Goal: Submit feedback/report problem: Provide input to the site owners about the experience or issues

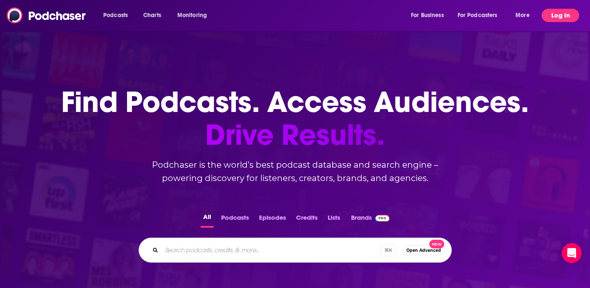
click at [565, 11] on button "Log In" at bounding box center [560, 15] width 37 height 13
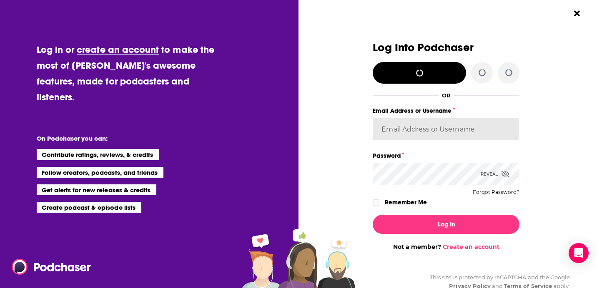
type input "jciarczynski"
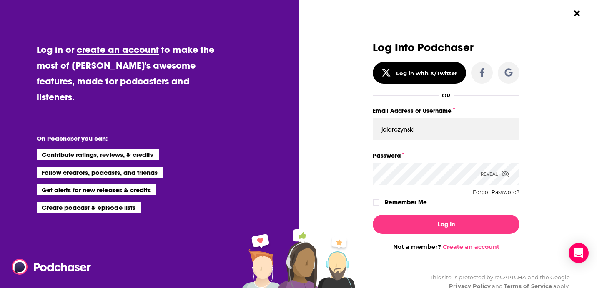
click at [482, 177] on div "Reveal" at bounding box center [494, 174] width 29 height 22
click at [490, 170] on div "Hide" at bounding box center [498, 174] width 22 height 22
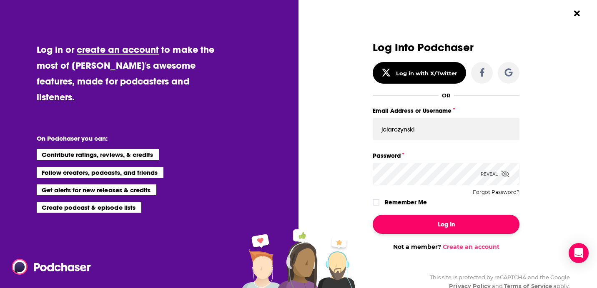
click at [441, 229] on button "Log In" at bounding box center [445, 224] width 147 height 19
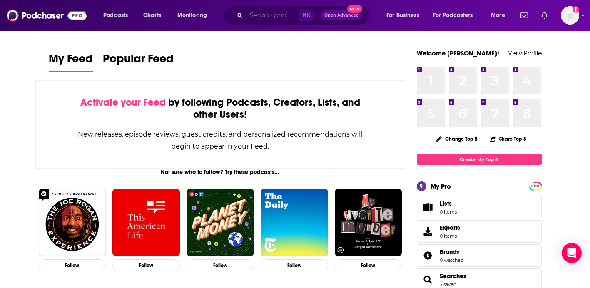
click at [274, 13] on input "Search podcasts, credits, & more..." at bounding box center [272, 15] width 52 height 13
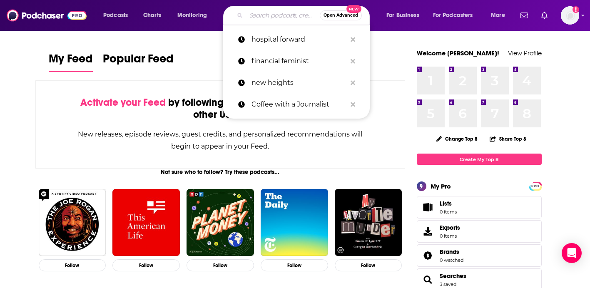
paste input "Getting In: A College Coach Conversation"
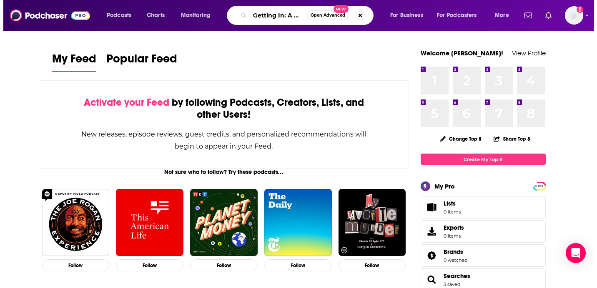
scroll to position [0, 76]
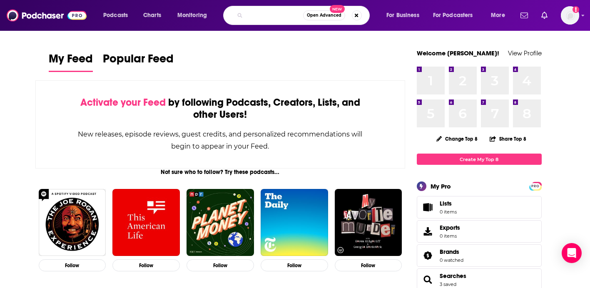
type input "Getting In: A College Coach Conversation"
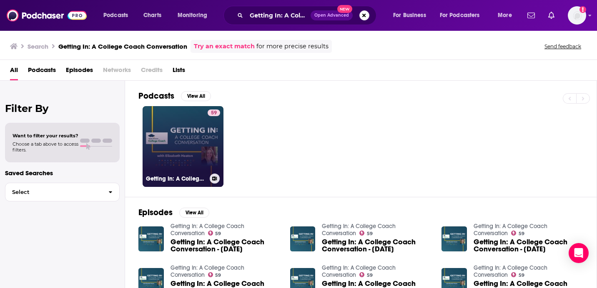
click at [188, 141] on link "59 Getting In: A College Coach Conversation" at bounding box center [182, 146] width 81 height 81
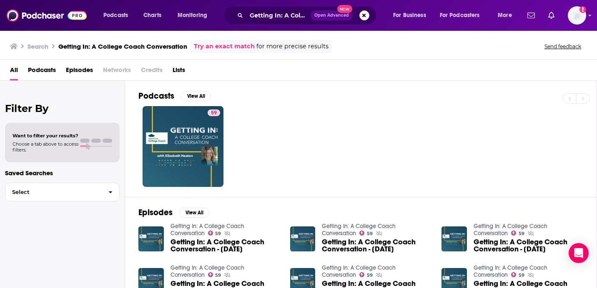
click at [263, 112] on div "59" at bounding box center [367, 146] width 458 height 81
click at [269, 12] on input "Getting In: A College Coach Conversation" at bounding box center [278, 15] width 64 height 13
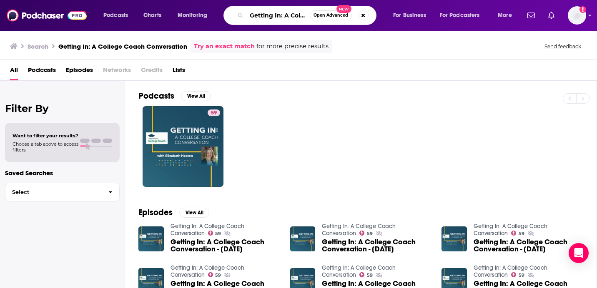
scroll to position [0, 70]
drag, startPoint x: 284, startPoint y: 15, endPoint x: 344, endPoint y: 17, distance: 60.0
click at [344, 17] on div "Getting In: A College Coach Conversation Open Advanced New" at bounding box center [299, 15] width 153 height 19
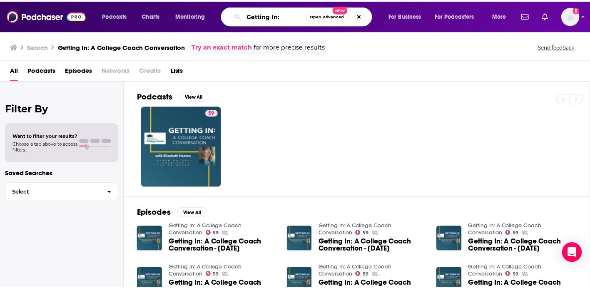
scroll to position [0, 0]
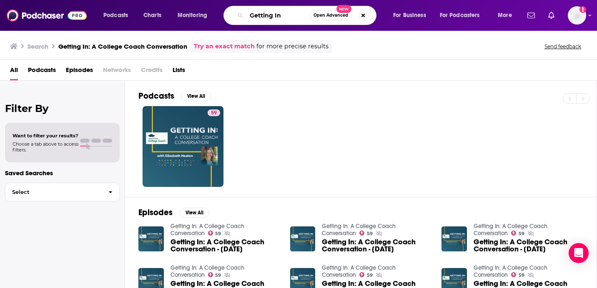
type input "Getting In"
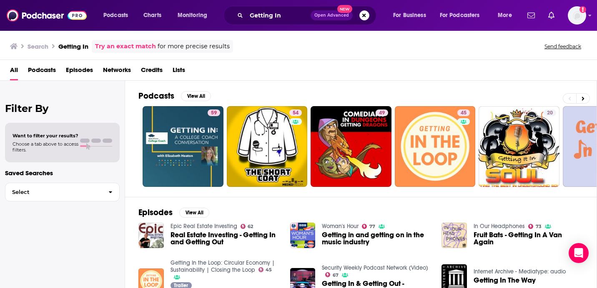
click at [307, 84] on div "Podcasts View All 59 54 49 45 20 + 18k" at bounding box center [367, 139] width 458 height 116
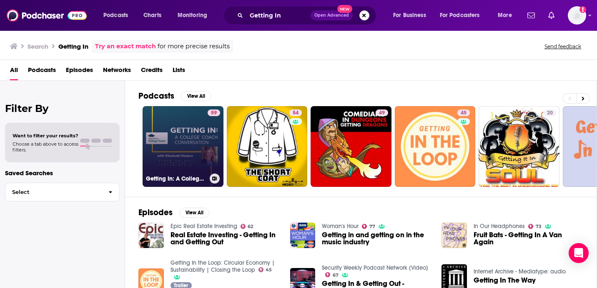
click at [170, 140] on link "59 Getting In: A College Coach Conversation" at bounding box center [182, 146] width 81 height 81
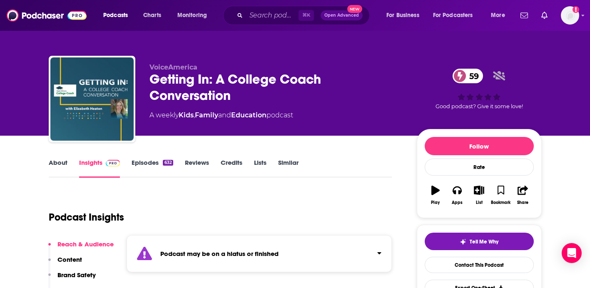
click at [139, 162] on link "Episodes 632" at bounding box center [152, 168] width 41 height 19
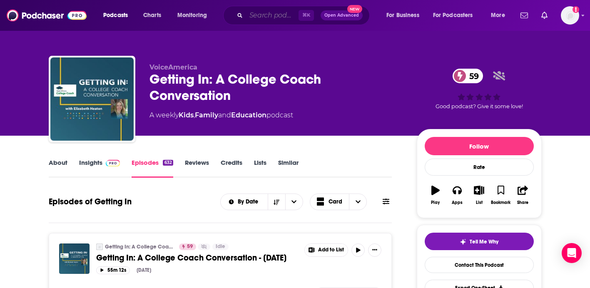
click at [275, 15] on input "Search podcasts, credits, & more..." at bounding box center [272, 15] width 52 height 13
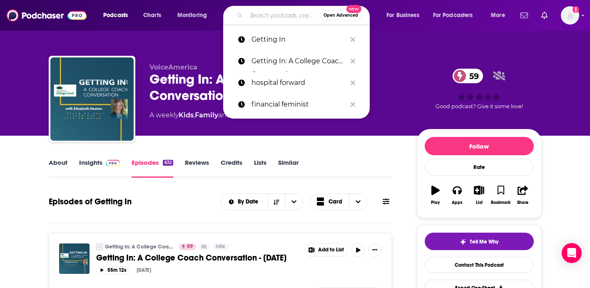
type input "r"
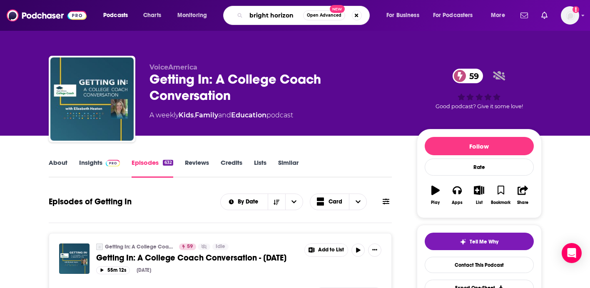
type input "bright horizons"
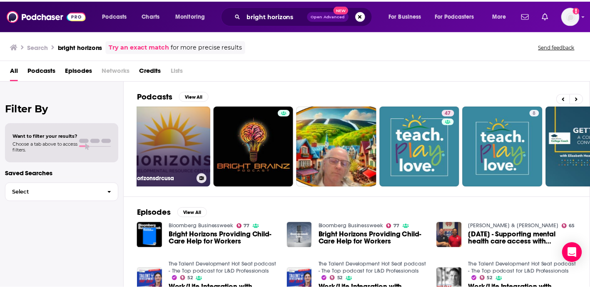
scroll to position [0, 307]
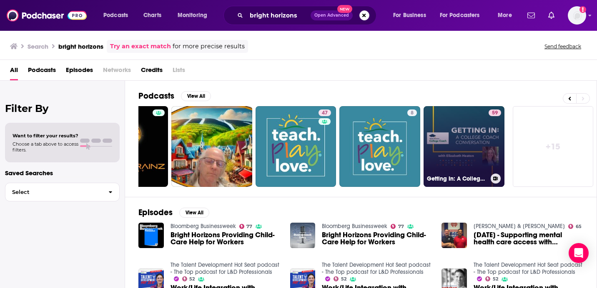
click at [483, 120] on link "59 Getting In: A College Coach Conversation" at bounding box center [463, 146] width 81 height 81
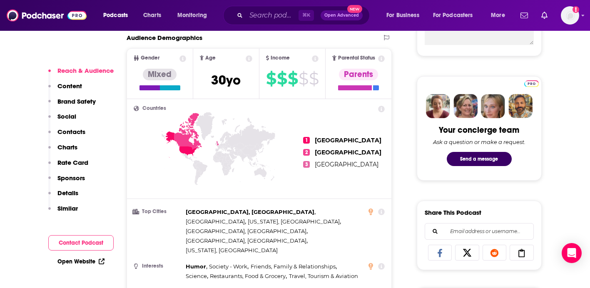
scroll to position [403, 0]
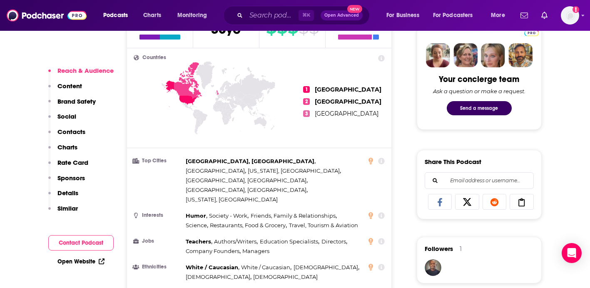
click at [464, 108] on button "Send a message" at bounding box center [479, 108] width 65 height 14
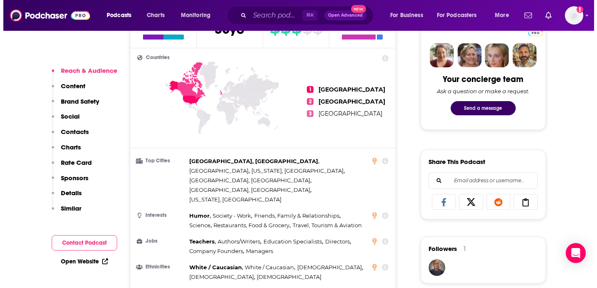
scroll to position [0, 0]
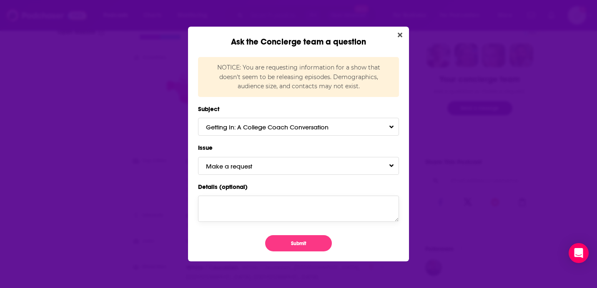
click at [267, 202] on textarea "Details (optional)" at bounding box center [298, 209] width 201 height 26
paste textarea "[URL][DOMAIN_NAME]"
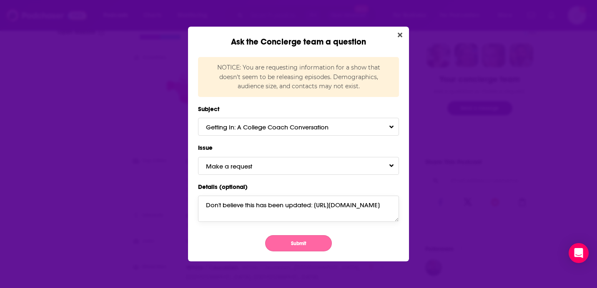
type textarea "Don't believe this has been updated: [URL][DOMAIN_NAME]"
click at [292, 250] on button "Submit" at bounding box center [298, 243] width 67 height 16
click at [290, 167] on button "Make a request" at bounding box center [298, 166] width 201 height 18
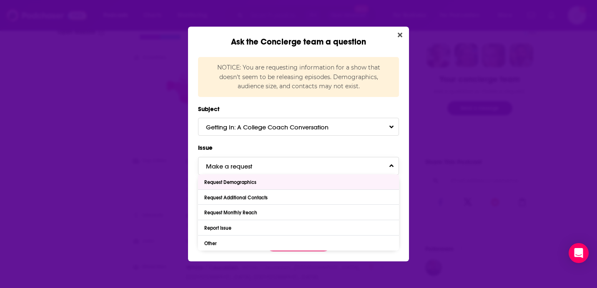
click at [280, 165] on button "Make a request" at bounding box center [298, 166] width 201 height 18
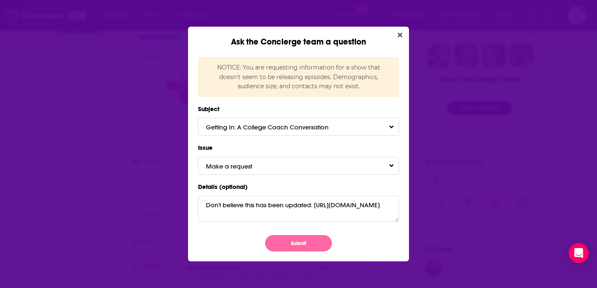
click at [285, 240] on button "Submit" at bounding box center [298, 243] width 67 height 16
click at [287, 246] on button "Submit" at bounding box center [298, 243] width 67 height 16
click at [307, 239] on button "Submit" at bounding box center [298, 243] width 67 height 16
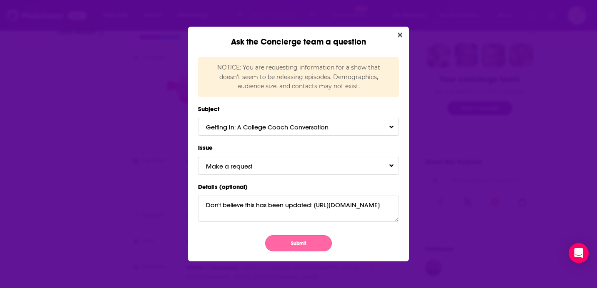
click at [325, 242] on button "Submit" at bounding box center [298, 243] width 67 height 16
click at [345, 213] on textarea "Don't believe this has been updated: [URL][DOMAIN_NAME]" at bounding box center [298, 209] width 201 height 26
click at [328, 241] on button "Submit" at bounding box center [298, 243] width 67 height 16
click at [372, 137] on form "Subject Getting In: A College Coach Conversation Issue Make a request Details (…" at bounding box center [298, 178] width 201 height 148
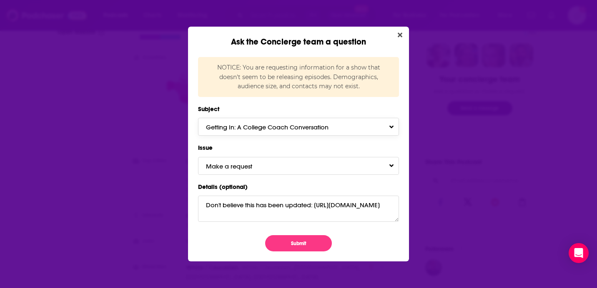
click at [375, 128] on button "Getting In: A College Coach Conversation" at bounding box center [298, 127] width 201 height 18
click at [377, 158] on button "Make a request" at bounding box center [298, 166] width 201 height 18
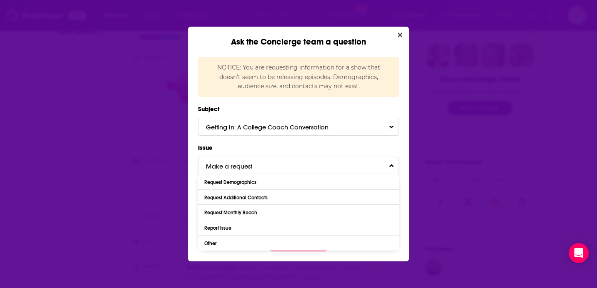
click at [377, 161] on button "Make a request" at bounding box center [298, 166] width 201 height 18
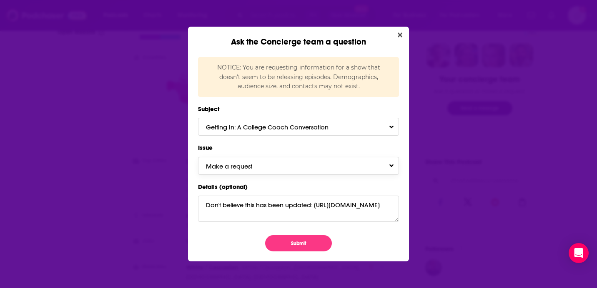
click at [377, 161] on button "Make a request" at bounding box center [298, 166] width 201 height 18
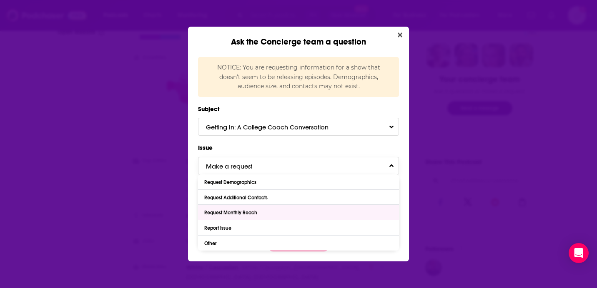
click at [270, 210] on div "Request Monthly Reach" at bounding box center [298, 212] width 201 height 15
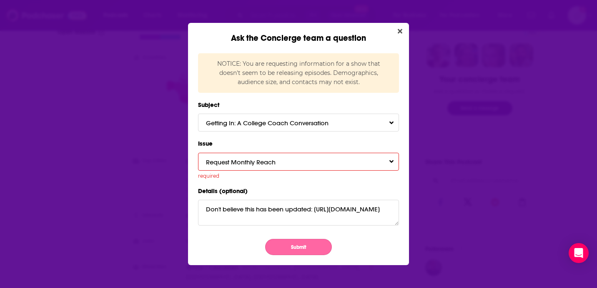
click at [280, 245] on button "Submit" at bounding box center [298, 247] width 67 height 16
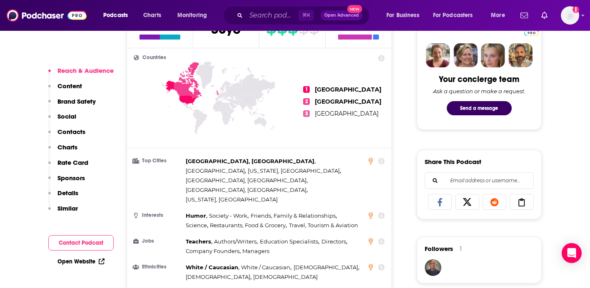
scroll to position [0, 0]
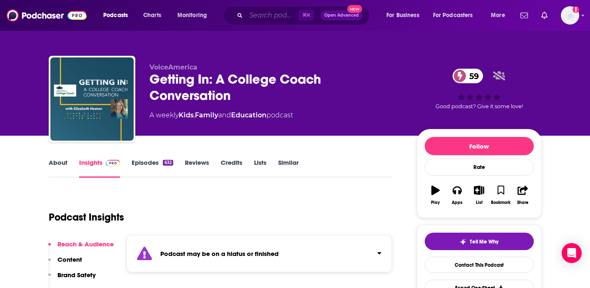
click at [274, 16] on input "Search podcasts, credits, & more..." at bounding box center [272, 15] width 52 height 13
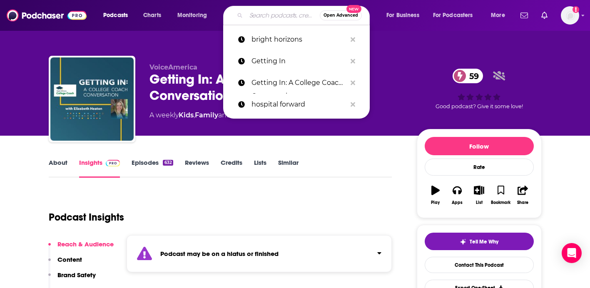
paste input "College Admissions Insider"
type input "College Admissions Insider"
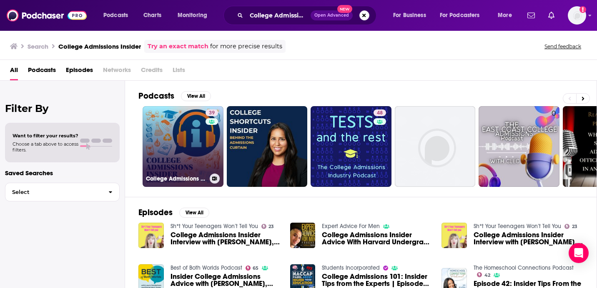
click at [170, 146] on link "39 College Admissions Insider" at bounding box center [182, 146] width 81 height 81
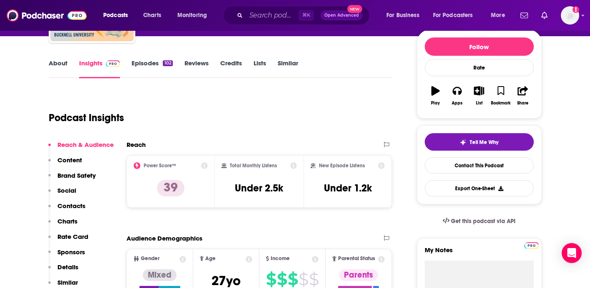
scroll to position [65, 0]
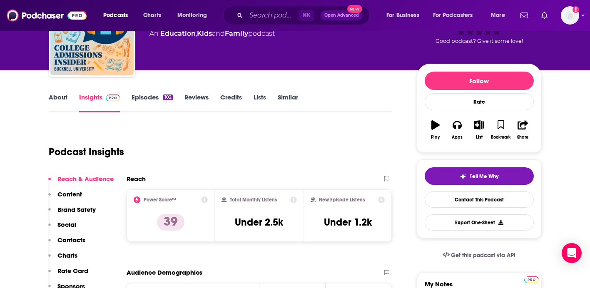
click at [137, 100] on link "Episodes 102" at bounding box center [152, 102] width 41 height 19
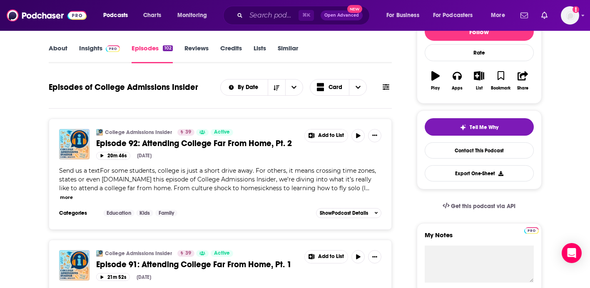
scroll to position [110, 0]
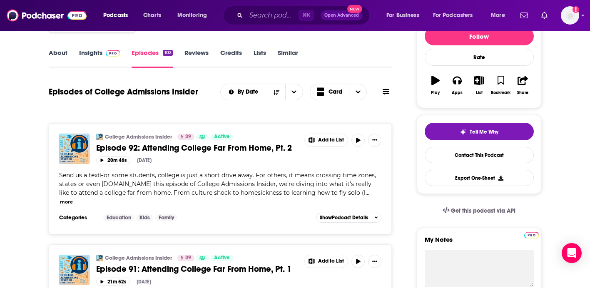
click at [57, 52] on link "About" at bounding box center [58, 58] width 19 height 19
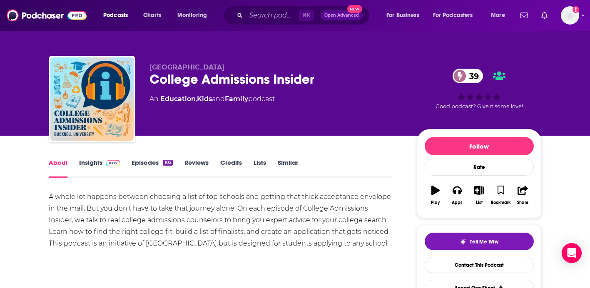
click at [87, 165] on link "Insights" at bounding box center [99, 168] width 41 height 19
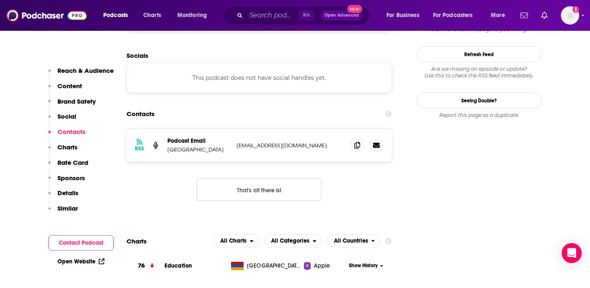
scroll to position [789, 0]
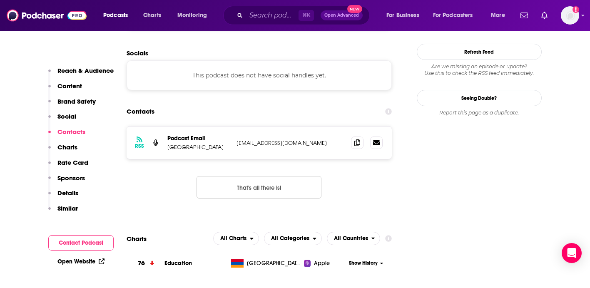
click at [305, 127] on div "RSS Podcast Email Bucknell University [EMAIL_ADDRESS][DOMAIN_NAME] [EMAIL_ADDRE…" at bounding box center [260, 143] width 266 height 32
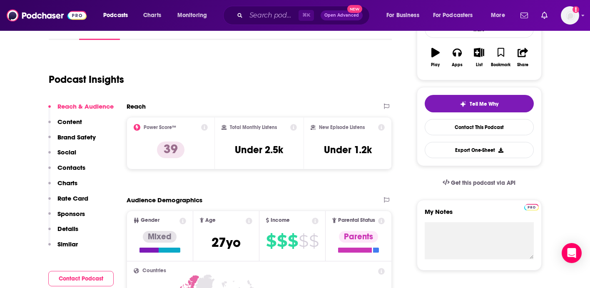
scroll to position [0, 0]
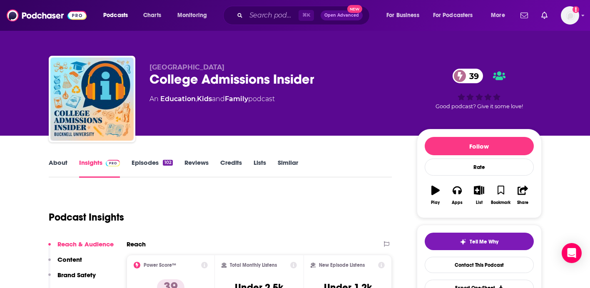
click at [158, 162] on link "Episodes 102" at bounding box center [152, 168] width 41 height 19
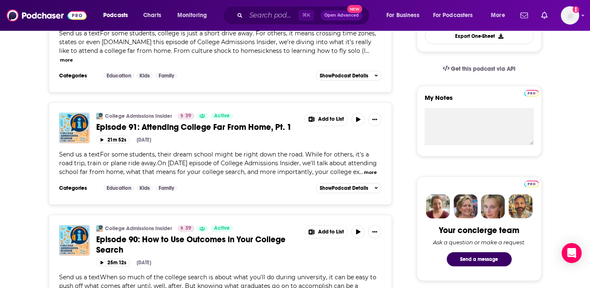
scroll to position [158, 0]
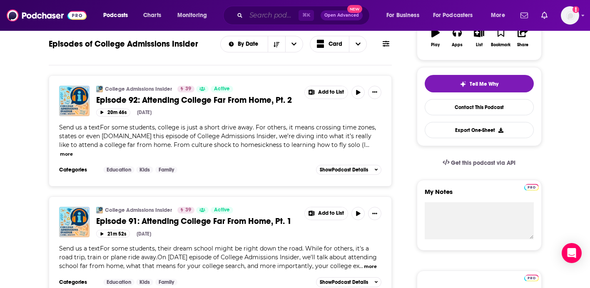
click at [294, 17] on input "Search podcasts, credits, & more..." at bounding box center [272, 15] width 52 height 13
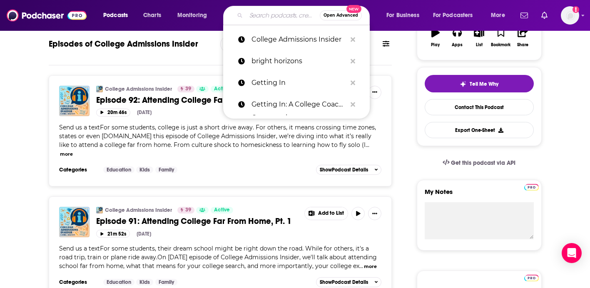
paste input "The College Essay Guy Podcast: A Practical Guide to College Admissions"
type input "The College Essay Guy Podcast: A Practical Guide to College Admissions"
